Goal: Information Seeking & Learning: Learn about a topic

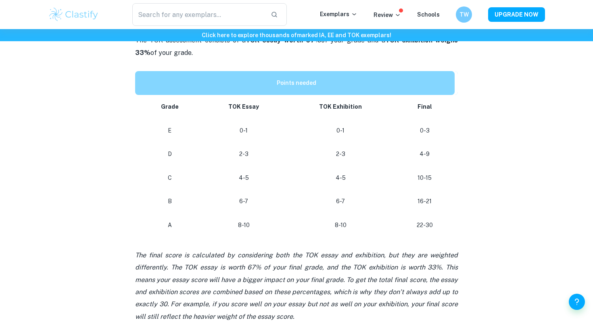
scroll to position [367, 0]
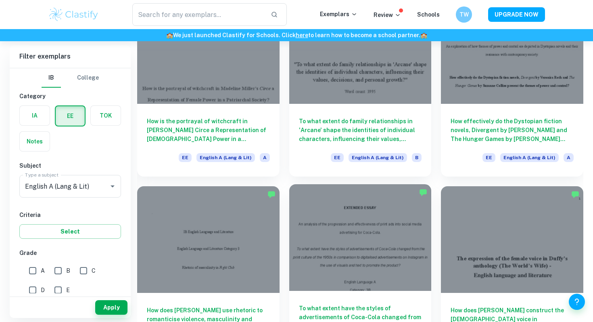
scroll to position [683, 0]
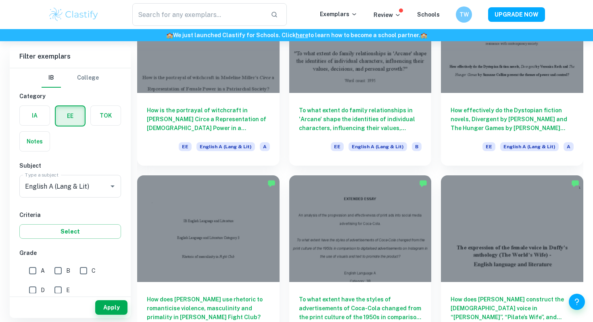
click at [31, 267] on input "A" at bounding box center [33, 270] width 16 height 16
click at [115, 305] on button "Apply" at bounding box center [111, 307] width 32 height 15
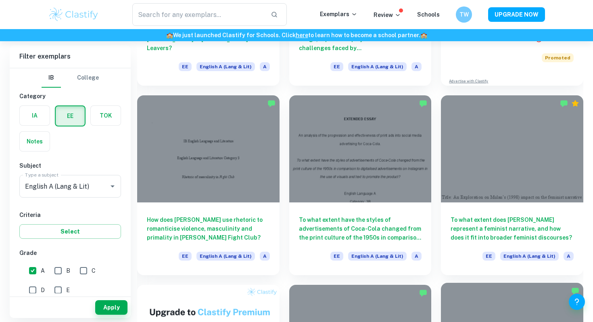
scroll to position [197, 0]
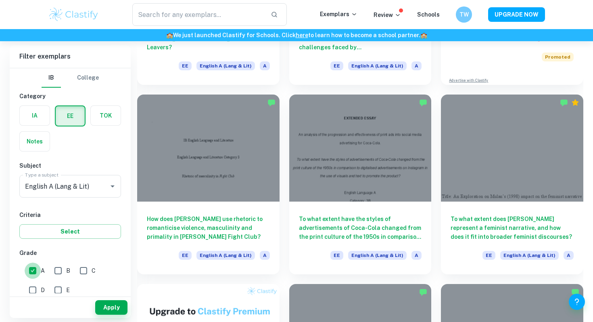
click at [38, 270] on input "A" at bounding box center [33, 270] width 16 height 16
checkbox input "false"
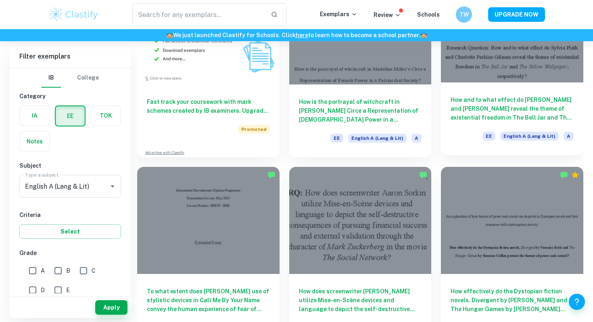
scroll to position [512, 0]
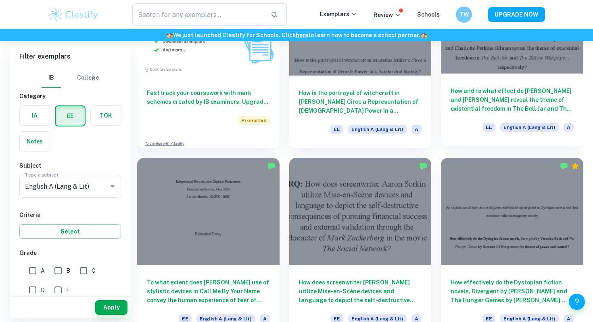
click at [514, 71] on div at bounding box center [512, 20] width 142 height 107
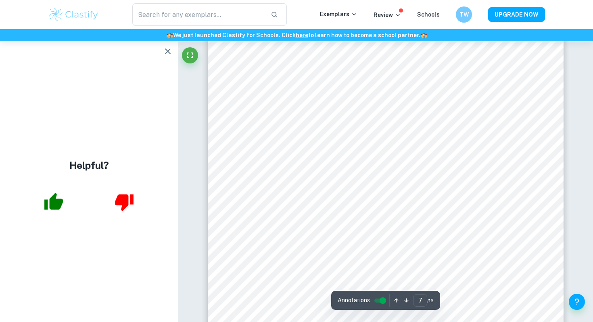
scroll to position [3058, 0]
type input "8"
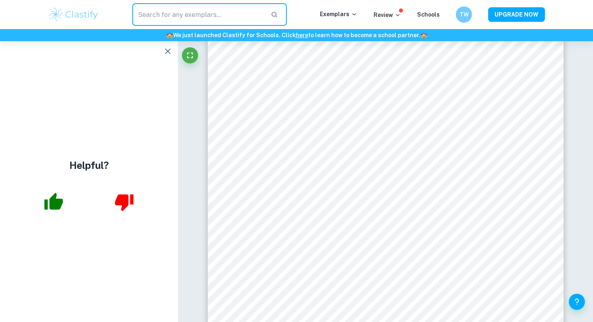
click at [204, 14] on input "text" at bounding box center [198, 14] width 132 height 23
type input "TOK essay"
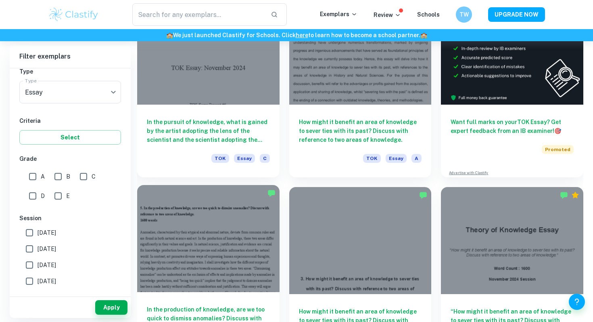
scroll to position [272, 0]
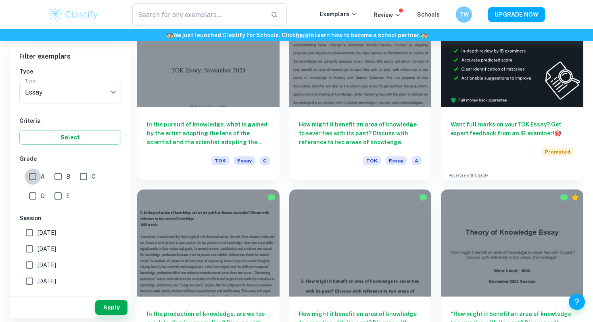
click at [35, 180] on input "A" at bounding box center [33, 176] width 16 height 16
click at [98, 300] on button "Apply" at bounding box center [111, 307] width 32 height 15
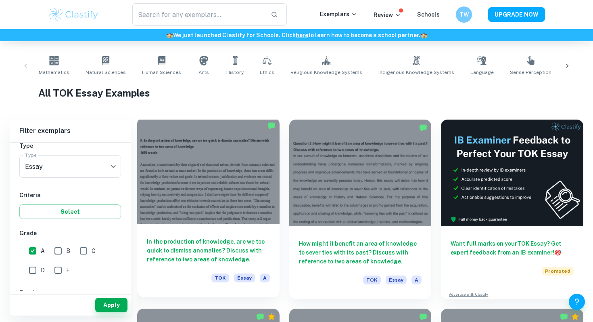
scroll to position [156, 0]
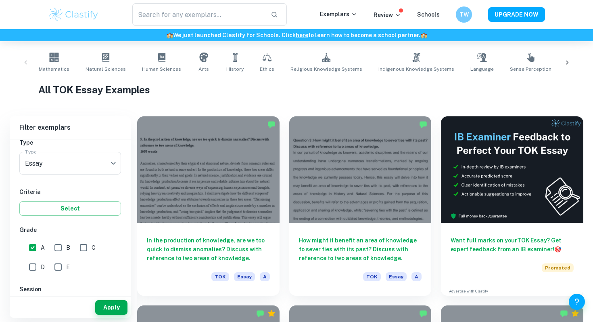
click at [35, 246] on input "A" at bounding box center [33, 247] width 16 height 16
click at [109, 307] on button "Apply" at bounding box center [111, 307] width 32 height 15
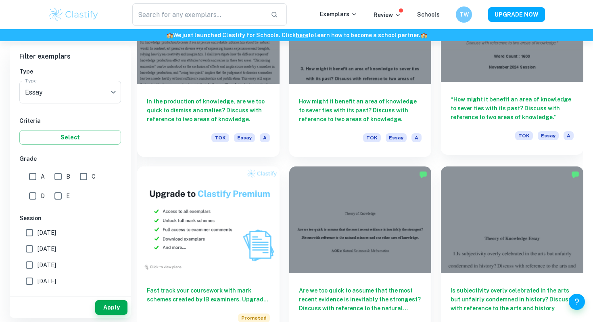
scroll to position [637, 0]
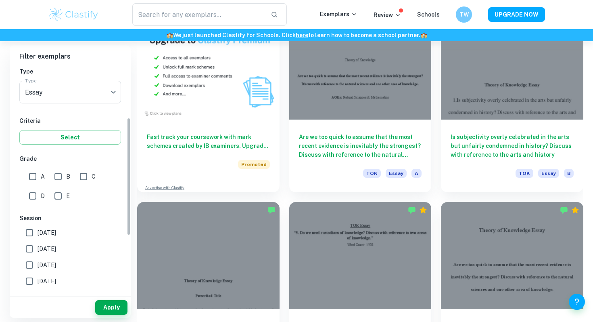
click at [28, 166] on div "A" at bounding box center [38, 174] width 25 height 19
click at [29, 176] on input "A" at bounding box center [33, 176] width 16 height 16
checkbox input "true"
click at [112, 304] on button "Apply" at bounding box center [111, 307] width 32 height 15
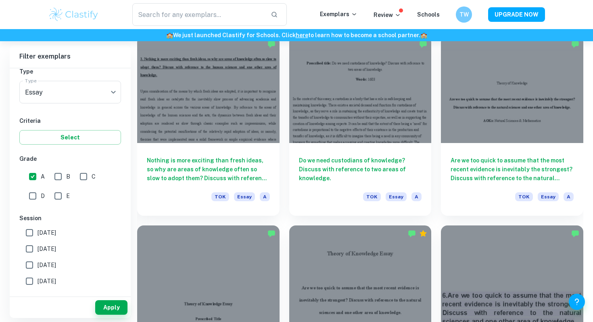
scroll to position [802, 0]
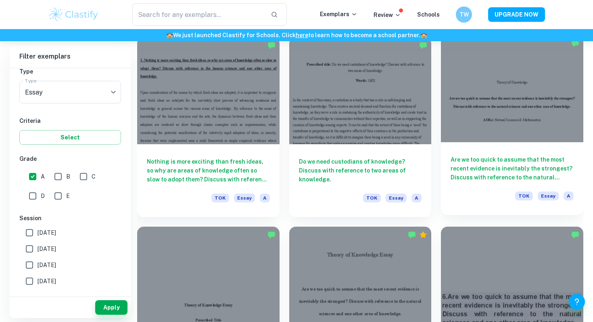
click at [518, 173] on h6 "Are we too quick to assume that the most recent evidence is inevitably the stro…" at bounding box center [512, 168] width 123 height 27
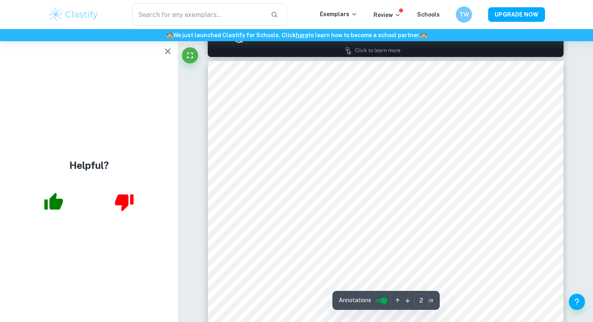
scroll to position [479, 0]
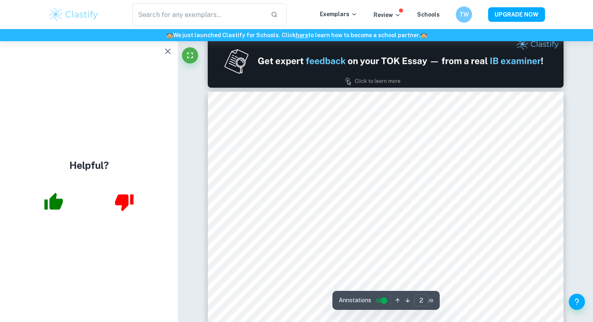
click at [167, 49] on icon "button" at bounding box center [168, 51] width 10 height 10
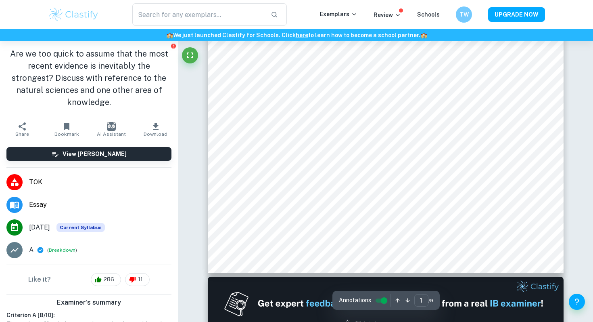
scroll to position [374, 0]
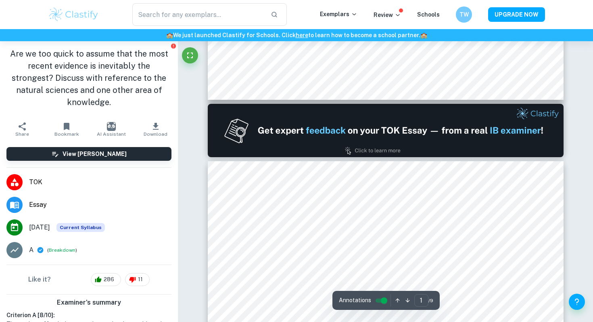
type input "2"
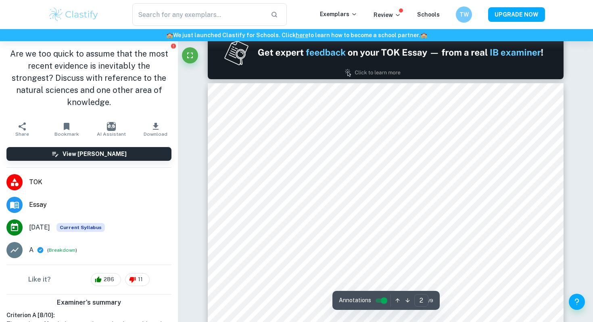
scroll to position [489, 0]
